Goal: Transaction & Acquisition: Purchase product/service

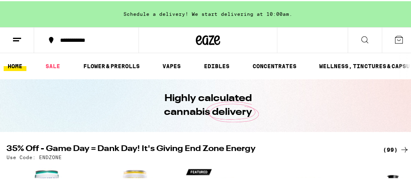
click at [410, 94] on div "Highly calculated cannabis delivery" at bounding box center [208, 104] width 416 height 53
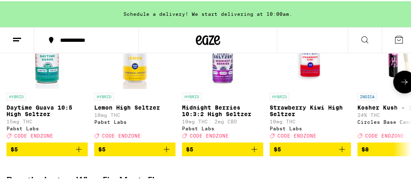
click at [400, 81] on icon at bounding box center [405, 81] width 10 height 10
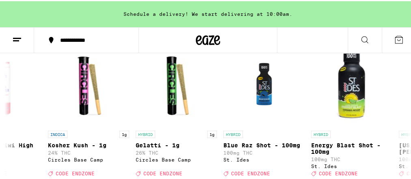
scroll to position [117, 0]
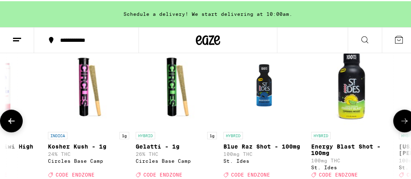
click at [404, 120] on icon at bounding box center [405, 120] width 10 height 10
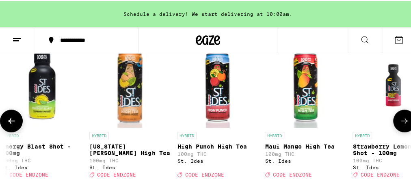
click at [404, 120] on icon at bounding box center [405, 120] width 10 height 10
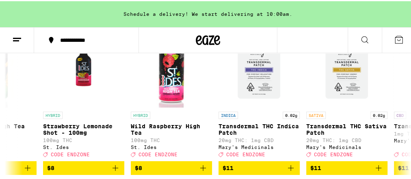
scroll to position [143, 0]
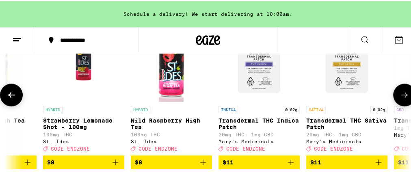
click at [291, 165] on icon "Add to bag" at bounding box center [291, 162] width 10 height 10
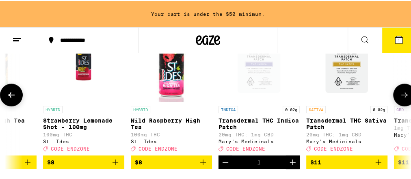
click at [381, 165] on icon "Add to bag" at bounding box center [379, 162] width 10 height 10
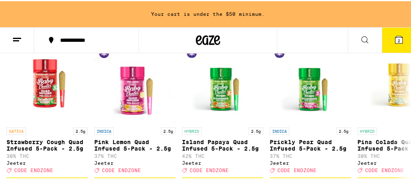
scroll to position [457, 0]
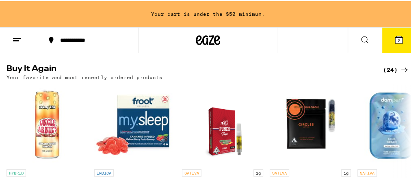
click at [19, 37] on line at bounding box center [17, 37] width 8 height 0
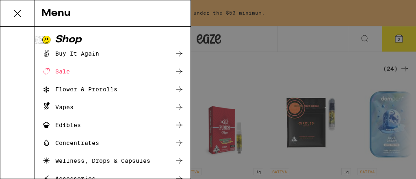
click at [70, 143] on div "Concentrates" at bounding box center [70, 143] width 58 height 10
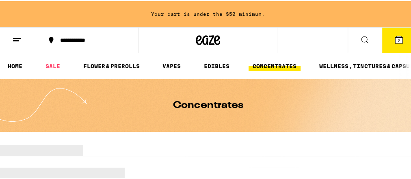
click at [362, 36] on icon at bounding box center [365, 39] width 10 height 10
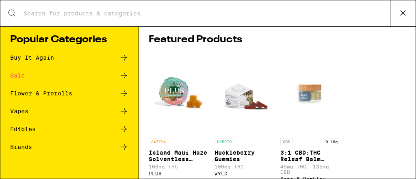
click at [137, 10] on input "Search for Products" at bounding box center [206, 13] width 367 height 7
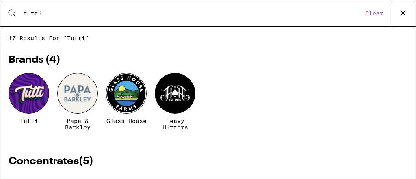
type input "tutti"
click at [28, 98] on div at bounding box center [29, 93] width 41 height 41
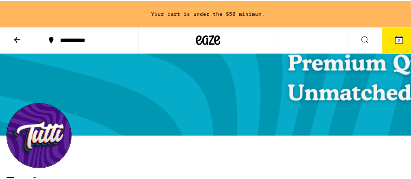
click at [411, 177] on section "Tutti Crafted by Experts, Made for Everyone Tutti is redefining what value mean…" at bounding box center [208, 159] width 416 height 114
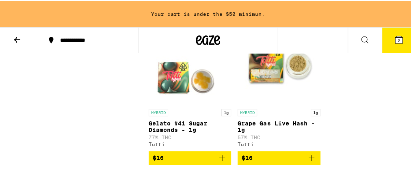
scroll to position [406, 0]
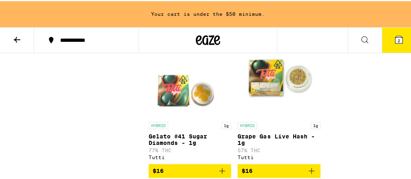
click at [309, 173] on icon "Add to bag" at bounding box center [312, 170] width 6 height 6
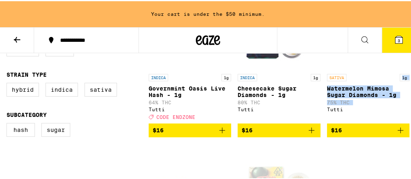
scroll to position [311, 0]
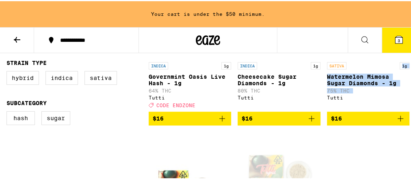
click at [219, 117] on icon "Add to bag" at bounding box center [222, 118] width 10 height 10
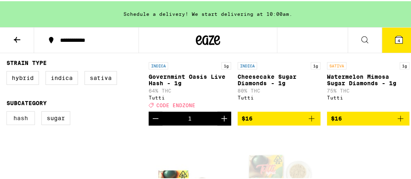
click at [20, 120] on label "Hash" at bounding box center [21, 117] width 28 height 14
click at [9, 112] on input "Hash" at bounding box center [8, 111] width 0 height 0
checkbox input "true"
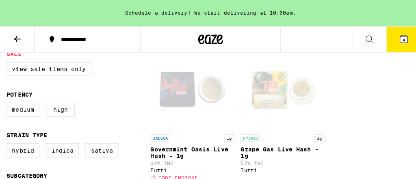
scroll to position [239, 0]
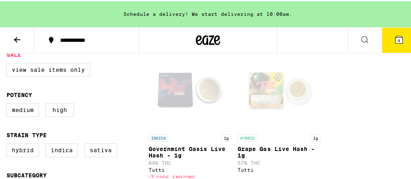
click at [172, 94] on div "Open page for Governmint Oasis Live Hash - 1g from Tutti" at bounding box center [190, 88] width 81 height 81
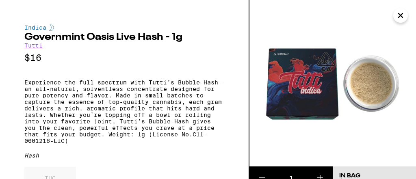
click at [405, 15] on icon "Close" at bounding box center [401, 15] width 10 height 12
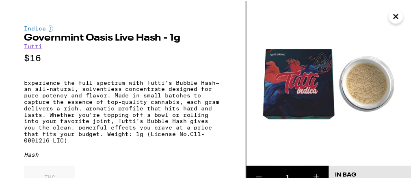
scroll to position [246, 0]
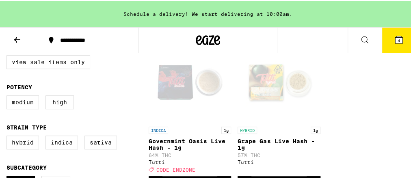
click at [405, 15] on div "Schedule a delivery! We start delivering at 10:00am." at bounding box center [208, 13] width 416 height 26
click at [18, 37] on icon at bounding box center [17, 39] width 10 height 10
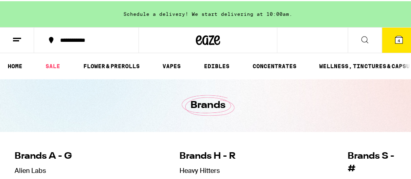
click at [362, 41] on icon at bounding box center [365, 38] width 7 height 7
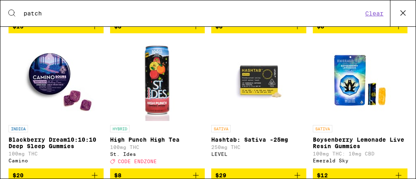
scroll to position [1197, 0]
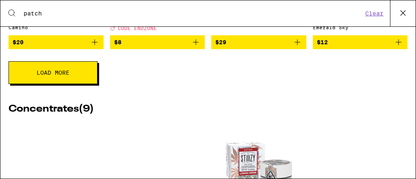
click at [411, 36] on div "Search for Products patch Clear 78 results for "patch" Categories ( 1 ) Wellnes…" at bounding box center [208, 89] width 416 height 179
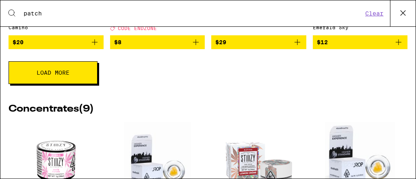
drag, startPoint x: 416, startPoint y: 36, endPoint x: 411, endPoint y: 39, distance: 6.2
click at [411, 39] on div "Search for Products patch Clear 78 results for "patch" Categories ( 1 ) Wellnes…" at bounding box center [208, 89] width 416 height 179
click at [411, 39] on div "78 results for "patch" Categories ( 1 ) Wellness, drops, capsules Brands ( 3 ) …" at bounding box center [207, 102] width 415 height 152
click at [411, 36] on div "78 results for "patch" Categories ( 1 ) Wellness, drops, capsules Brands ( 3 ) …" at bounding box center [207, 102] width 415 height 152
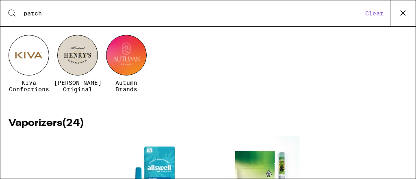
scroll to position [39, 0]
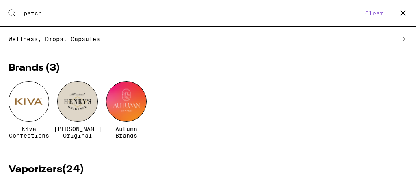
click at [25, 10] on input "patch" at bounding box center [193, 13] width 340 height 7
click at [22, 17] on div "Search for Products patch Clear" at bounding box center [207, 13] width 415 height 26
click at [26, 14] on input "patch" at bounding box center [193, 13] width 340 height 7
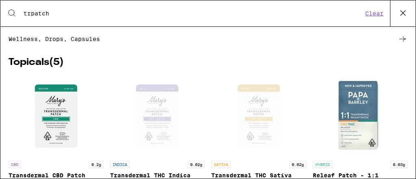
scroll to position [0, 0]
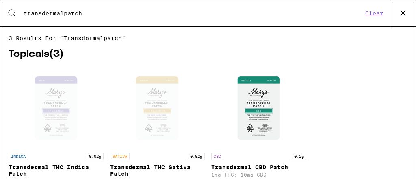
type input "transdermal patch"
click at [374, 10] on button "Clear" at bounding box center [374, 13] width 23 height 7
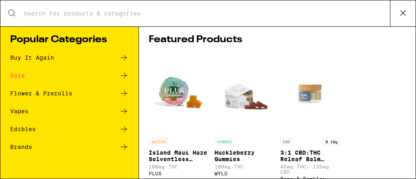
click at [120, 76] on icon at bounding box center [124, 76] width 10 height 10
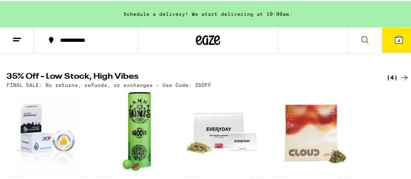
scroll to position [243, 0]
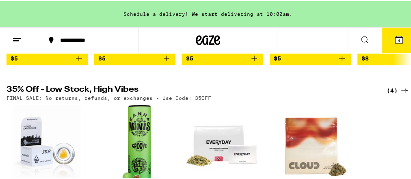
click at [400, 94] on icon at bounding box center [405, 90] width 10 height 10
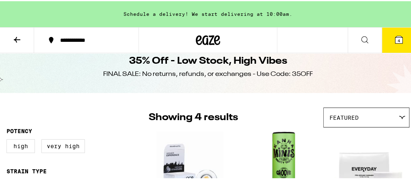
scroll to position [26, 0]
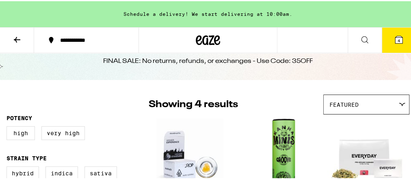
click at [399, 100] on div "Featured" at bounding box center [366, 103] width 85 height 19
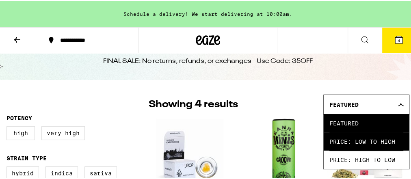
click at [383, 140] on span "Price: Low to High" at bounding box center [367, 140] width 74 height 18
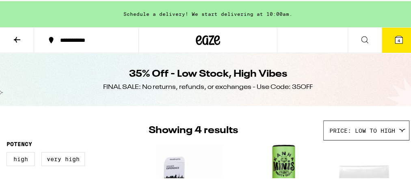
scroll to position [157, 0]
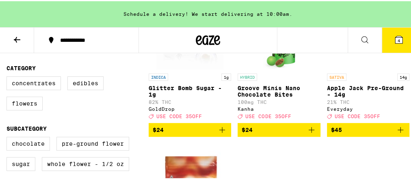
click at [18, 35] on icon at bounding box center [17, 39] width 10 height 10
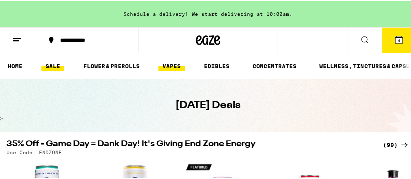
click at [173, 67] on link "VAPES" at bounding box center [172, 65] width 26 height 10
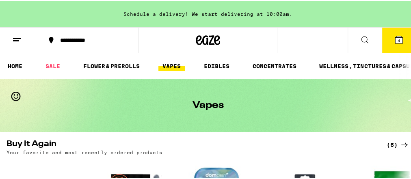
click at [180, 63] on link "VAPES" at bounding box center [172, 65] width 26 height 10
click at [23, 36] on button at bounding box center [17, 39] width 34 height 26
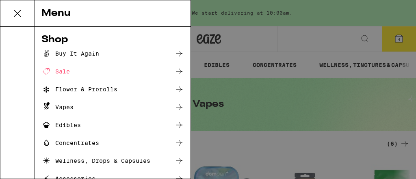
click at [274, 18] on div "Menu Shop Buy It Again Sale Flower & Prerolls Vapes Edibles Concentrates Wellne…" at bounding box center [208, 89] width 416 height 179
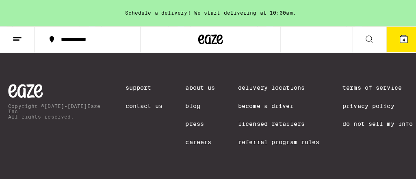
scroll to position [1012, 0]
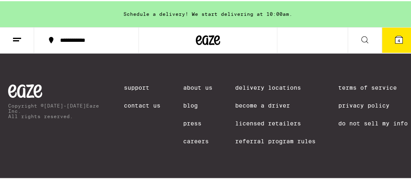
click at [13, 37] on icon at bounding box center [17, 39] width 10 height 10
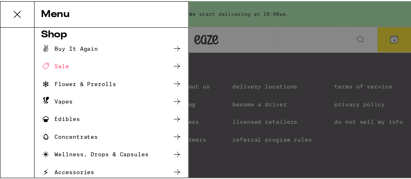
scroll to position [0, 0]
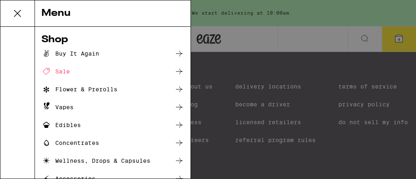
click at [367, 6] on div "Menu Shop Buy It Again Sale Flower & Prerolls Vapes Edibles Concentrates Wellne…" at bounding box center [208, 89] width 416 height 179
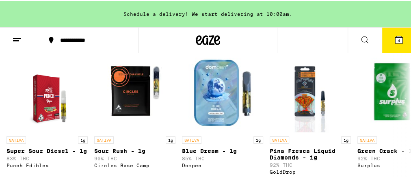
scroll to position [121, 0]
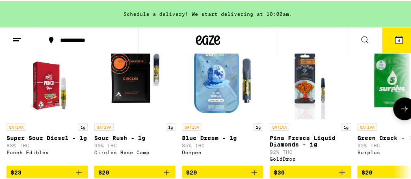
click at [400, 112] on icon at bounding box center [405, 108] width 10 height 10
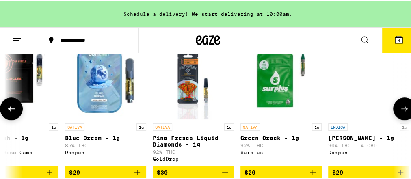
scroll to position [0, 128]
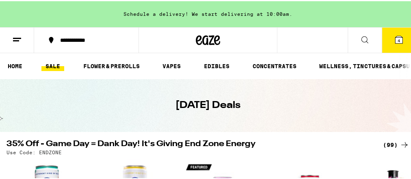
click at [50, 64] on link "SALE" at bounding box center [52, 65] width 23 height 10
click at [53, 64] on link "SALE" at bounding box center [52, 65] width 23 height 10
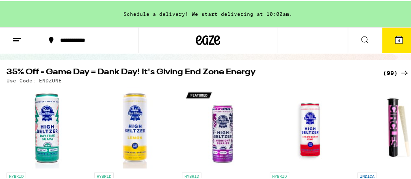
scroll to position [78, 0]
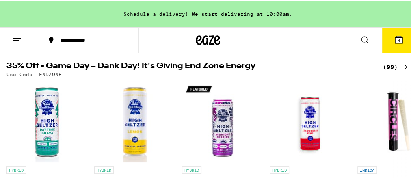
click at [400, 63] on icon at bounding box center [405, 66] width 10 height 10
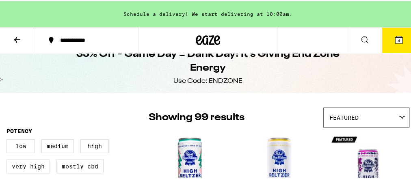
scroll to position [26, 0]
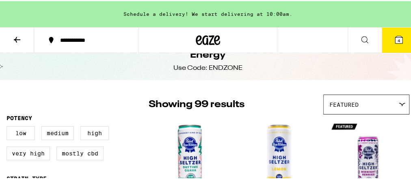
click at [396, 101] on div "Featured" at bounding box center [366, 103] width 85 height 19
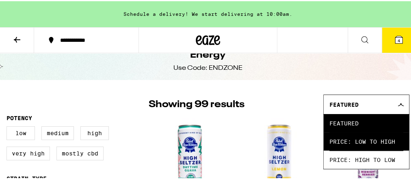
click at [396, 139] on span "Price: Low to High" at bounding box center [367, 140] width 74 height 18
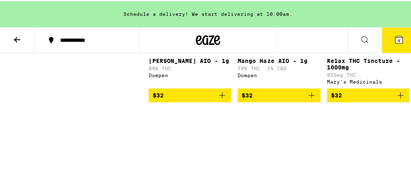
scroll to position [3130, 0]
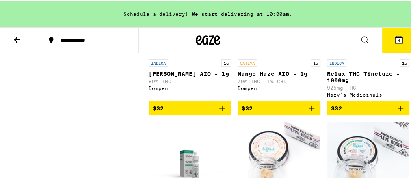
click at [183, 54] on img "Open page for King Louis XIII AIO - 1g from Dompen" at bounding box center [190, 13] width 81 height 81
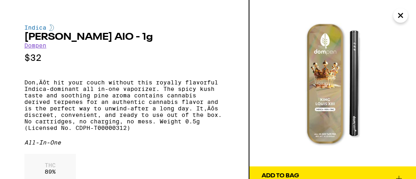
click at [402, 19] on icon "Close" at bounding box center [401, 15] width 10 height 12
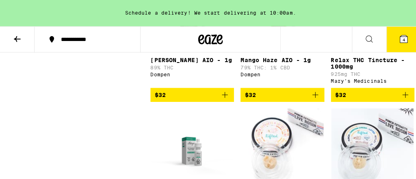
scroll to position [3143, 0]
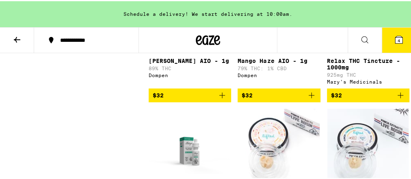
click at [362, 52] on div "INDICA 1g" at bounding box center [368, 48] width 83 height 7
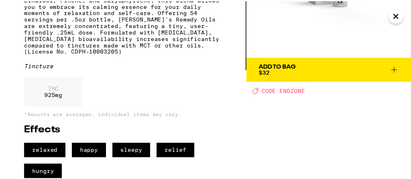
scroll to position [117, 0]
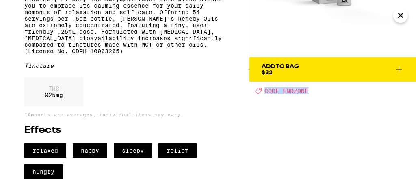
drag, startPoint x: 327, startPoint y: 80, endPoint x: 263, endPoint y: 89, distance: 64.9
click at [263, 89] on div "Indica Relax THC Tincture - 1000mg Mary's Medicinals $32 Mary's Relax sublingua…" at bounding box center [208, 89] width 416 height 179
copy span "CODE ENDZONE"
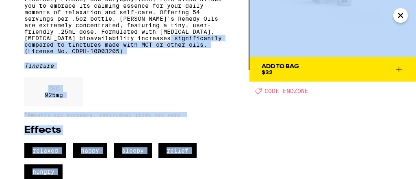
drag, startPoint x: 198, startPoint y: 41, endPoint x: 376, endPoint y: 17, distance: 178.8
click at [400, 16] on icon "Close" at bounding box center [401, 15] width 4 height 4
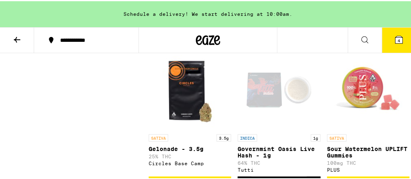
scroll to position [1288, 0]
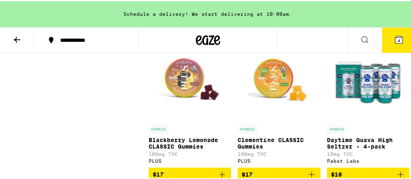
click at [411, 3] on div "Schedule a delivery! We start delivering at 10:00am." at bounding box center [208, 13] width 416 height 26
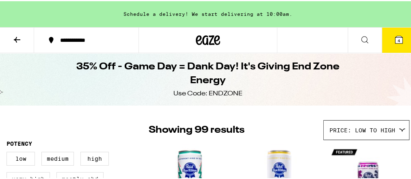
scroll to position [0, 0]
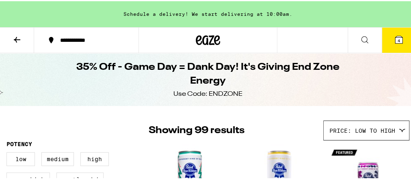
click at [208, 39] on icon at bounding box center [208, 39] width 12 height 10
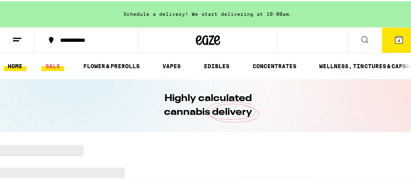
click at [57, 61] on link "SALE" at bounding box center [52, 65] width 23 height 10
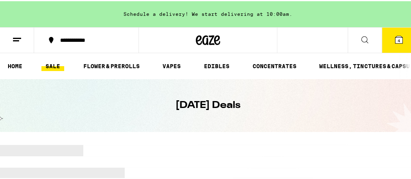
click at [57, 61] on link "SALE" at bounding box center [52, 65] width 23 height 10
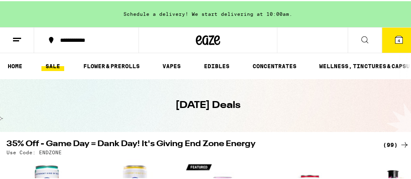
click at [57, 61] on link "SALE" at bounding box center [52, 65] width 23 height 10
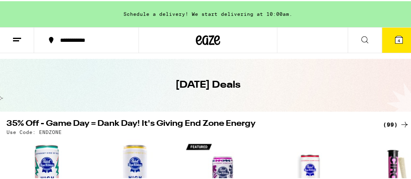
scroll to position [26, 0]
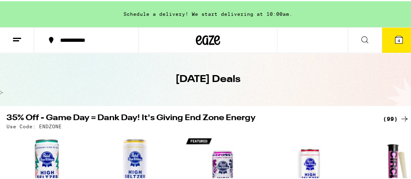
click at [400, 115] on icon at bounding box center [405, 118] width 10 height 10
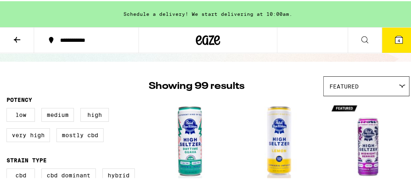
scroll to position [52, 0]
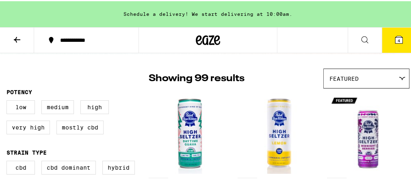
click at [399, 78] on icon at bounding box center [402, 78] width 7 height 4
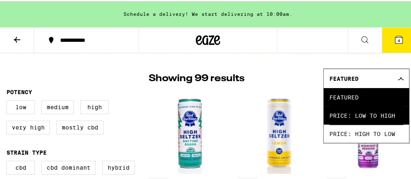
click at [392, 115] on span "Price: Low to High" at bounding box center [367, 114] width 74 height 18
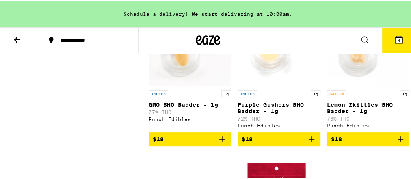
scroll to position [1626, 0]
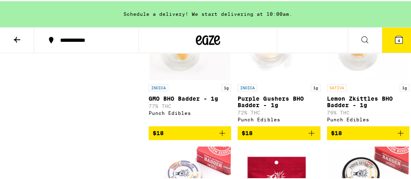
click at [410, 12] on div "Schedule a delivery! We start delivering at 10:00am." at bounding box center [208, 13] width 416 height 26
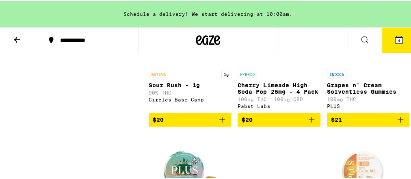
scroll to position [2387, 0]
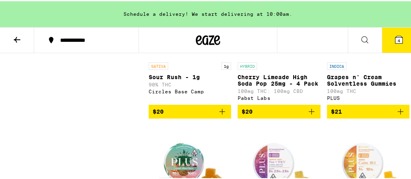
click at [222, 115] on icon "Add to bag" at bounding box center [222, 111] width 10 height 10
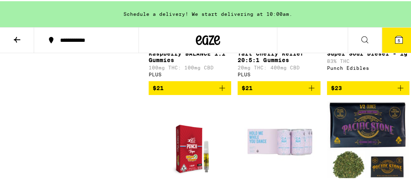
scroll to position [2702, 0]
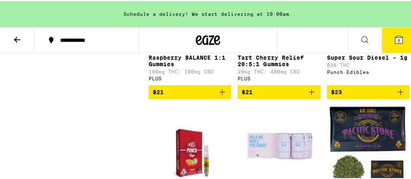
click at [396, 96] on icon "Add to bag" at bounding box center [401, 91] width 10 height 10
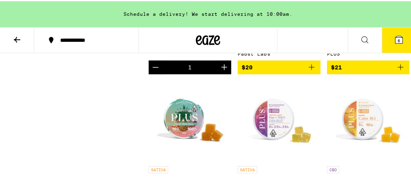
scroll to position [2420, 0]
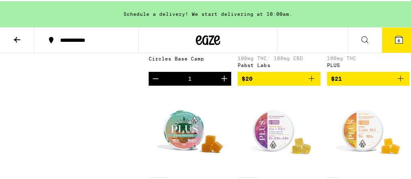
click at [410, 174] on div "Potency Low Medium High Very High Mostly CBD Strain Type CBD CBD Dominant Hybri…" at bounding box center [208, 156] width 416 height 4926
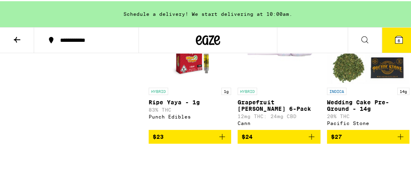
scroll to position [2836, 0]
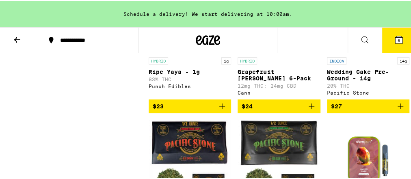
click at [187, 52] on img "Open page for Ripe Yaya - 1g from Punch Edibles" at bounding box center [190, 11] width 63 height 81
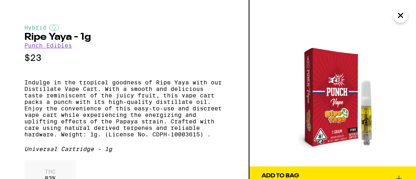
click at [400, 17] on icon "Close" at bounding box center [401, 15] width 4 height 4
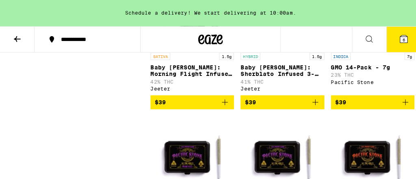
scroll to position [3734, 0]
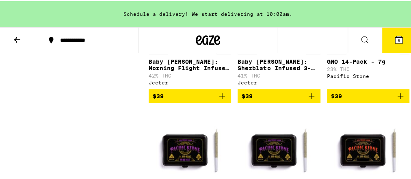
click at [195, 42] on img "Open page for Baby Cannon: Morning Flight Infused 3-Pack - 1.5g from Jeeter" at bounding box center [190, 1] width 81 height 81
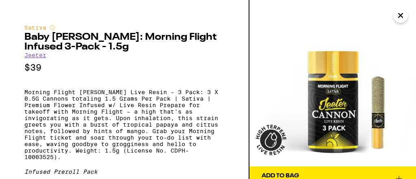
click at [399, 14] on icon "Close" at bounding box center [401, 15] width 4 height 4
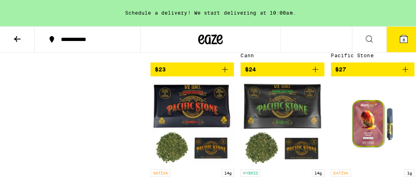
scroll to position [2863, 0]
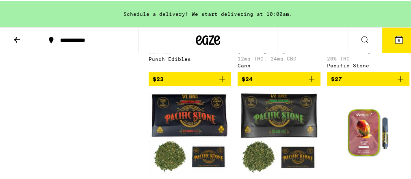
click at [389, 36] on button "6" at bounding box center [399, 38] width 34 height 25
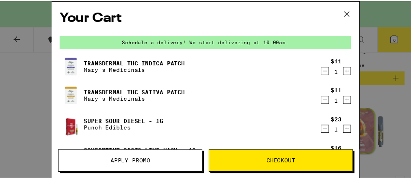
scroll to position [135, 0]
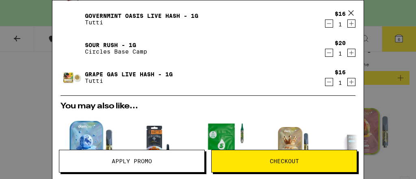
click at [134, 168] on button "Apply Promo" at bounding box center [132, 161] width 146 height 23
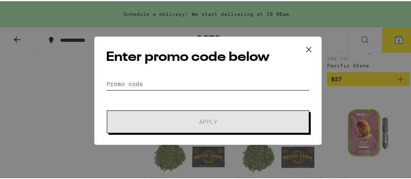
click at [128, 82] on input "Promo Code" at bounding box center [208, 83] width 204 height 12
paste input "CODE ENDZONE"
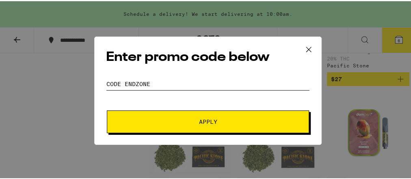
type input "CODE ENDZONE"
click at [199, 120] on span "Apply" at bounding box center [208, 121] width 18 height 6
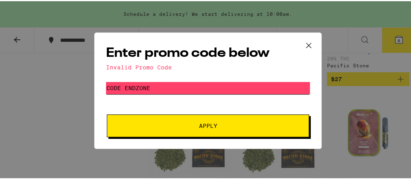
click at [156, 87] on input "CODE ENDZONE" at bounding box center [208, 87] width 204 height 12
click at [195, 126] on span "Apply" at bounding box center [208, 125] width 146 height 6
click at [307, 41] on icon at bounding box center [309, 44] width 12 height 12
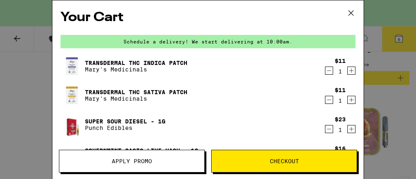
click at [353, 12] on icon at bounding box center [351, 13] width 12 height 12
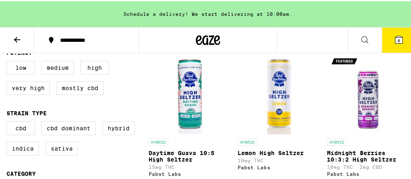
scroll to position [39, 0]
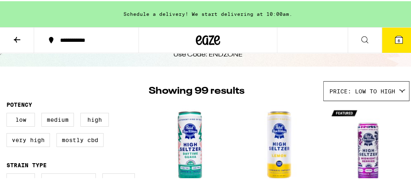
click at [16, 39] on icon at bounding box center [17, 39] width 7 height 6
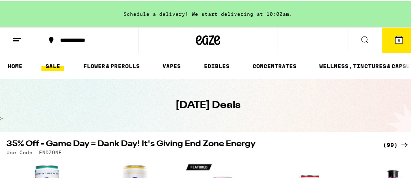
click at [209, 35] on icon at bounding box center [208, 39] width 12 height 10
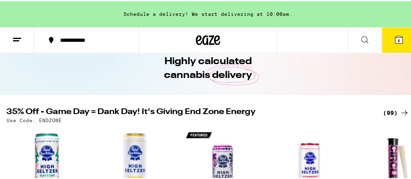
scroll to position [43, 0]
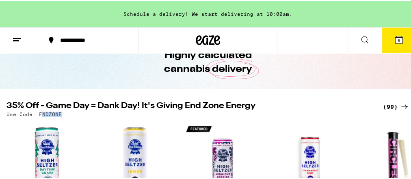
drag, startPoint x: 64, startPoint y: 113, endPoint x: 40, endPoint y: 118, distance: 24.1
click at [40, 118] on div "35% Off - Game Day = Dank Day! It's Giving End Zone Energy (99) Use Code: ENDZO…" at bounding box center [208, 181] width 416 height 161
click at [39, 117] on div "35% Off - Game Day = Dank Day! It's Giving End Zone Energy (99) Use Code: ENDZO…" at bounding box center [208, 181] width 416 height 161
drag, startPoint x: 37, startPoint y: 113, endPoint x: 67, endPoint y: 116, distance: 29.4
click at [67, 116] on div "Use Code: ENDZONE" at bounding box center [208, 113] width 403 height 5
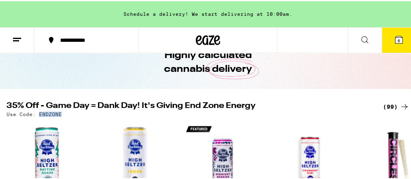
copy p "ENDZONE"
click at [387, 29] on button "6" at bounding box center [399, 38] width 34 height 25
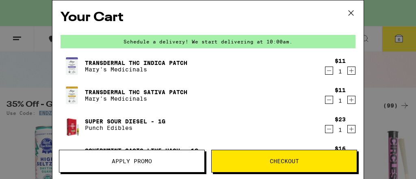
click at [135, 152] on button "Apply Promo" at bounding box center [132, 161] width 146 height 23
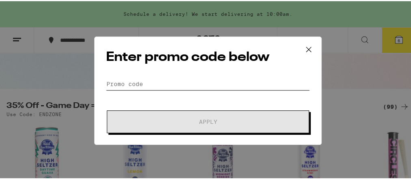
click at [147, 81] on input "Promo Code" at bounding box center [208, 83] width 204 height 12
paste input "ENDZONE"
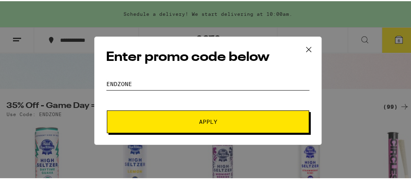
type input "ENDZONE"
click at [199, 118] on span "Apply" at bounding box center [208, 121] width 18 height 6
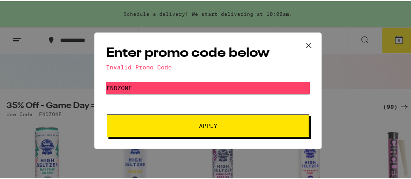
click at [303, 40] on icon at bounding box center [309, 44] width 12 height 12
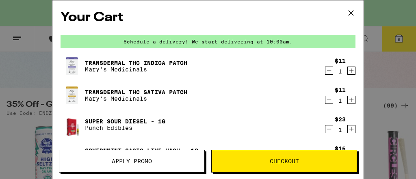
click at [352, 15] on icon at bounding box center [351, 13] width 12 height 12
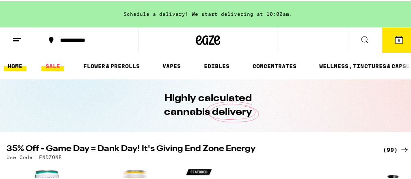
click at [57, 63] on link "SALE" at bounding box center [52, 65] width 23 height 10
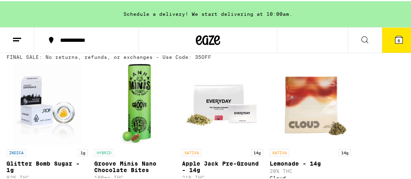
scroll to position [250, 0]
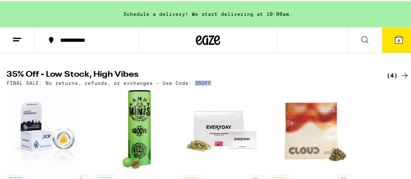
drag, startPoint x: 219, startPoint y: 88, endPoint x: 188, endPoint y: 86, distance: 31.0
click at [188, 85] on div "FINAL SALE: No returns, refunds, or exchanges - Use Code: 35OFF" at bounding box center [208, 81] width 403 height 5
copy p "35OFF"
click at [403, 79] on icon at bounding box center [405, 75] width 10 height 10
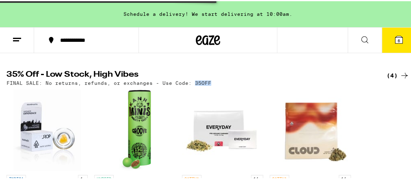
click at [400, 74] on icon at bounding box center [405, 75] width 10 height 10
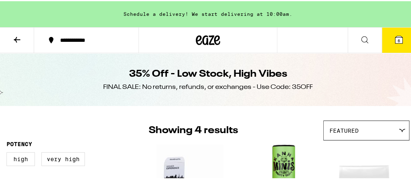
click at [18, 37] on icon at bounding box center [17, 39] width 10 height 10
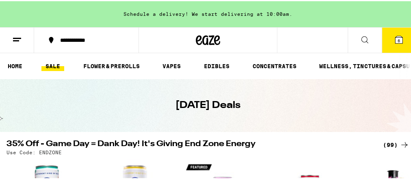
click at [50, 66] on link "SALE" at bounding box center [52, 65] width 23 height 10
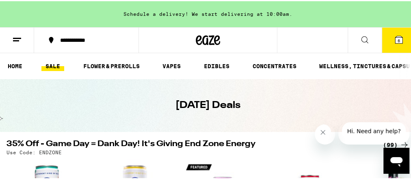
click at [396, 35] on icon at bounding box center [399, 38] width 7 height 7
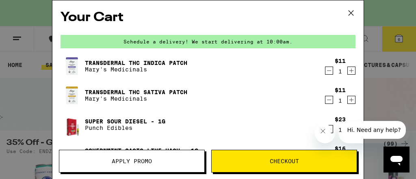
click at [123, 161] on span "Apply Promo" at bounding box center [132, 162] width 40 height 6
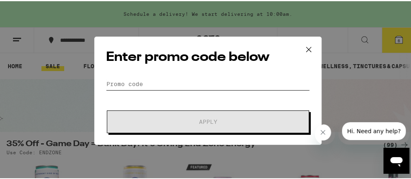
click at [132, 80] on input "Promo Code" at bounding box center [208, 83] width 204 height 12
paste input "35OFF"
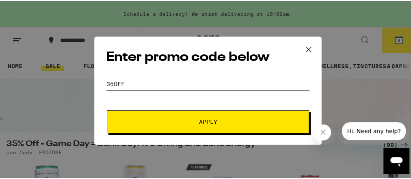
type input "35OFF"
click at [205, 124] on span "Apply" at bounding box center [208, 121] width 18 height 6
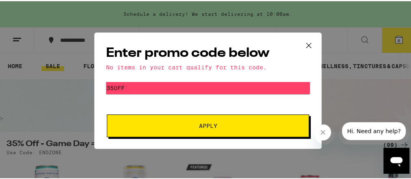
click at [305, 41] on icon at bounding box center [309, 44] width 12 height 12
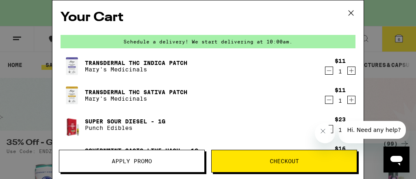
click at [100, 9] on h2 "Your Cart" at bounding box center [208, 18] width 295 height 18
click at [351, 9] on icon at bounding box center [351, 13] width 12 height 12
